Goal: Task Accomplishment & Management: Manage account settings

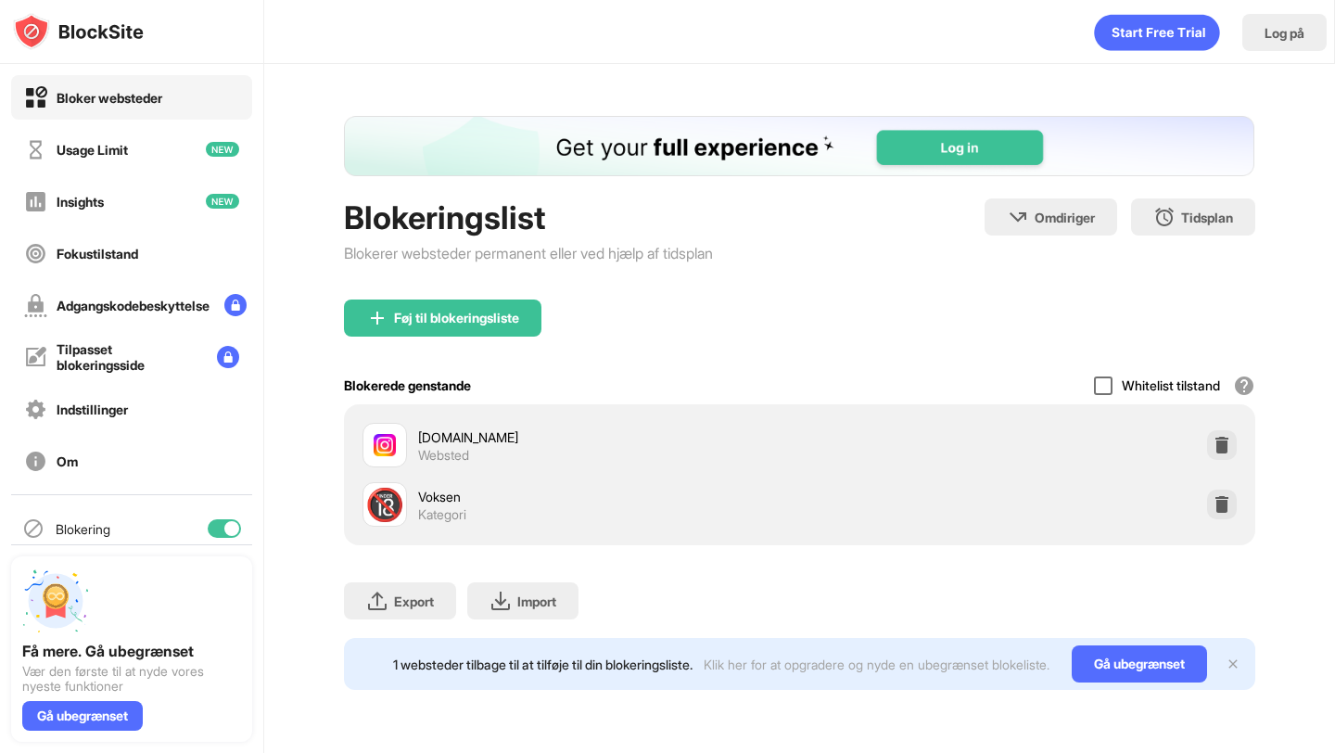
click at [1107, 395] on div at bounding box center [1103, 385] width 19 height 19
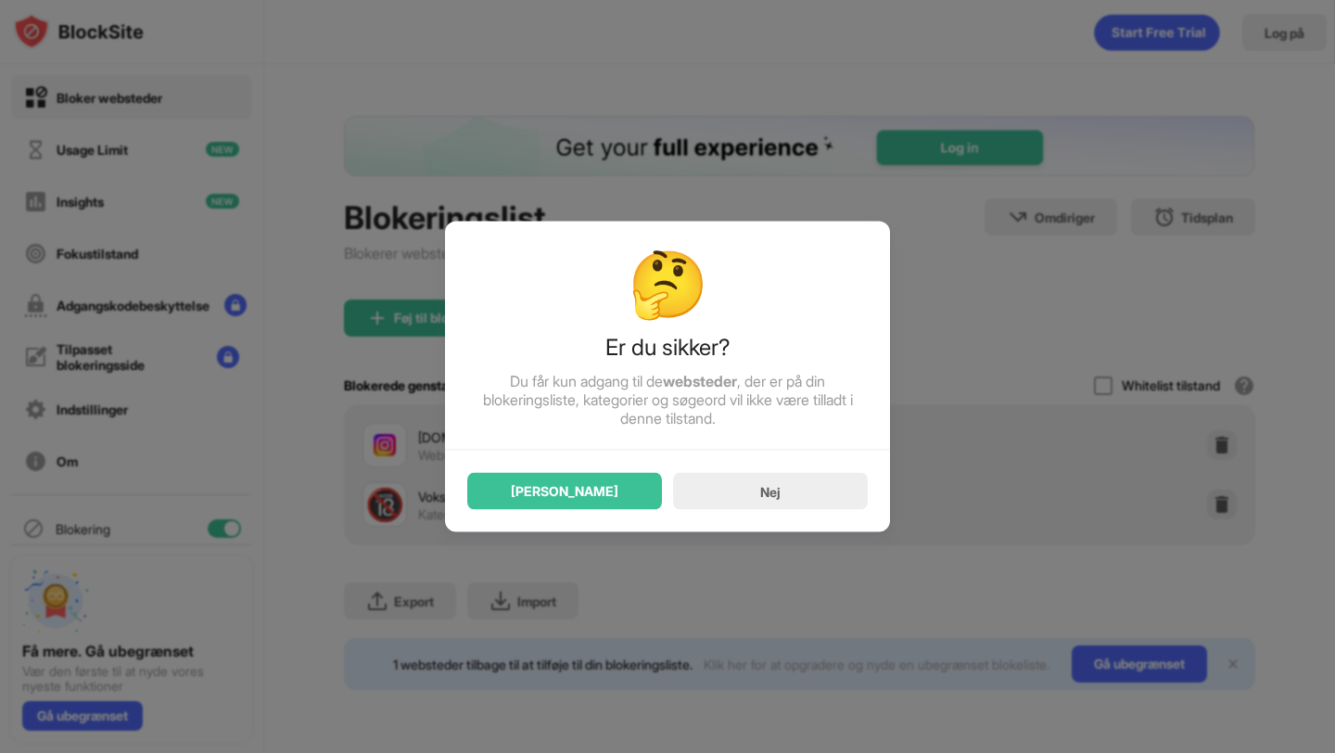
click at [638, 499] on div "Ja" at bounding box center [564, 491] width 195 height 37
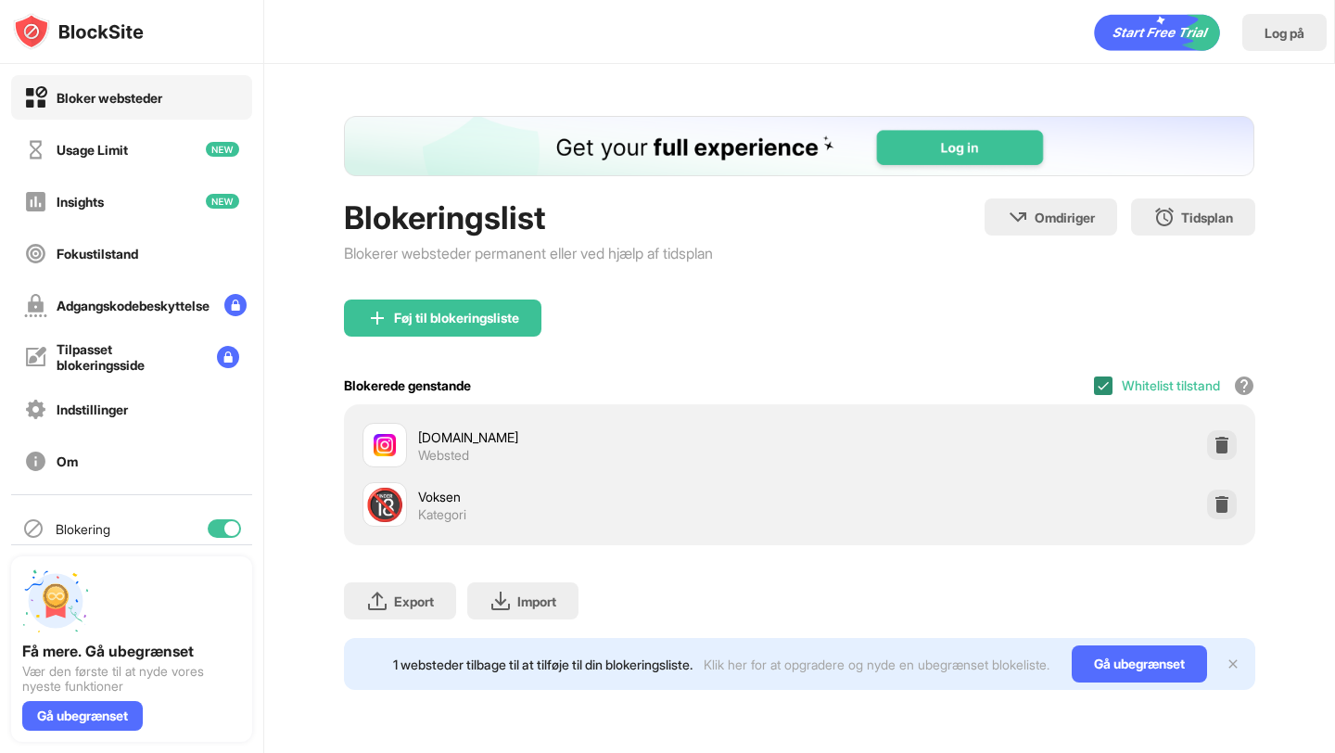
click at [1101, 393] on img at bounding box center [1103, 385] width 15 height 15
